Goal: Information Seeking & Learning: Understand process/instructions

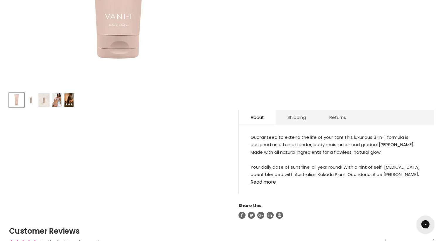
scroll to position [224, 0]
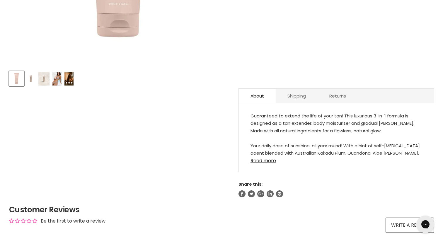
click at [291, 94] on link "Shipping" at bounding box center [296, 96] width 42 height 14
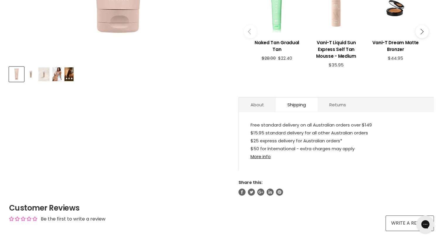
click at [312, 124] on p "Free standard delivery on all Australian orders over $149 $15.95 standard deliv…" at bounding box center [336, 141] width 172 height 41
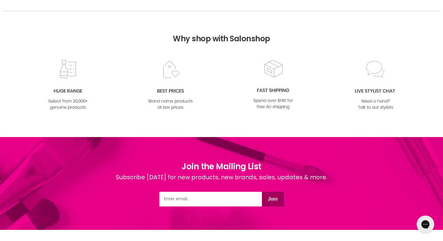
scroll to position [751, 0]
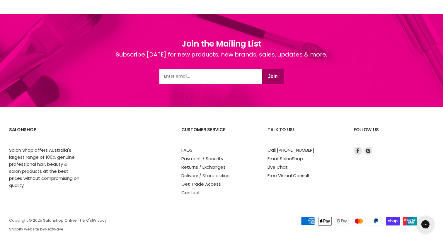
click at [212, 172] on link "Delivery / Store pickup" at bounding box center [205, 175] width 48 height 6
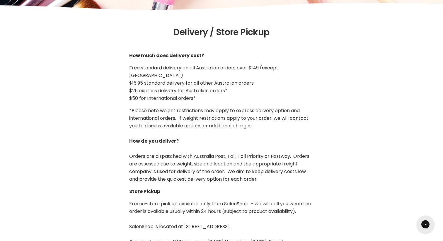
scroll to position [98, 0]
